Goal: Information Seeking & Learning: Learn about a topic

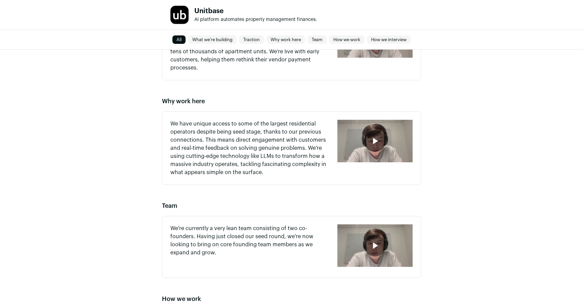
scroll to position [473, 0]
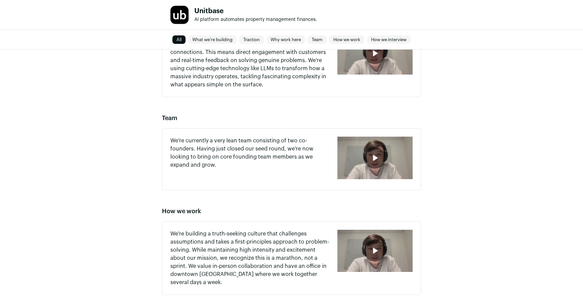
click at [377, 167] on div "button" at bounding box center [375, 158] width 22 height 22
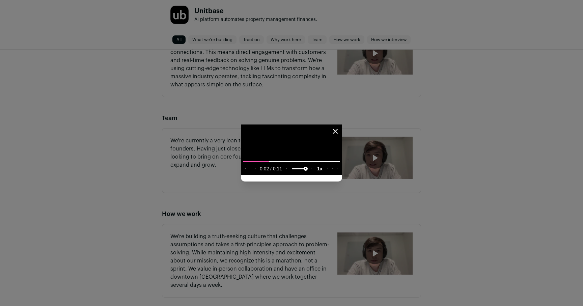
click at [342, 175] on video "Close modal via background" at bounding box center [291, 149] width 101 height 51
click at [563, 191] on div "Close modal via background" at bounding box center [291, 153] width 583 height 306
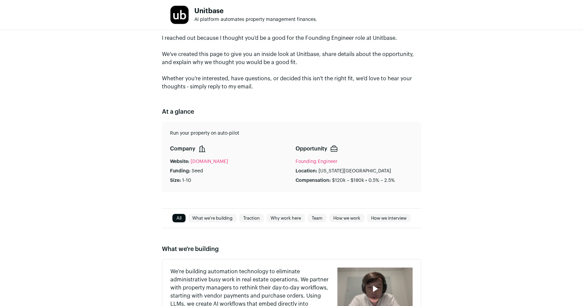
scroll to position [0, 0]
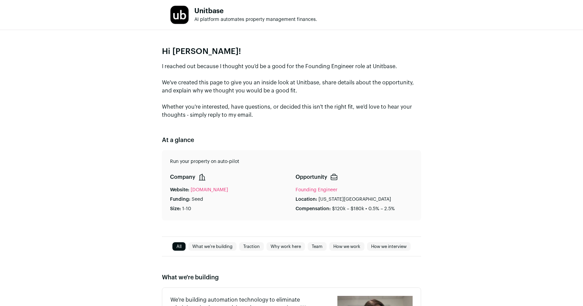
click at [213, 8] on h1 "Unitbase" at bounding box center [255, 11] width 123 height 7
click at [208, 11] on h1 "Unitbase" at bounding box center [255, 11] width 123 height 7
click at [192, 11] on div "Unitbase AI platform automates property management finances." at bounding box center [243, 14] width 147 height 19
click at [181, 16] on img at bounding box center [179, 15] width 18 height 18
